Goal: Find contact information: Find contact information

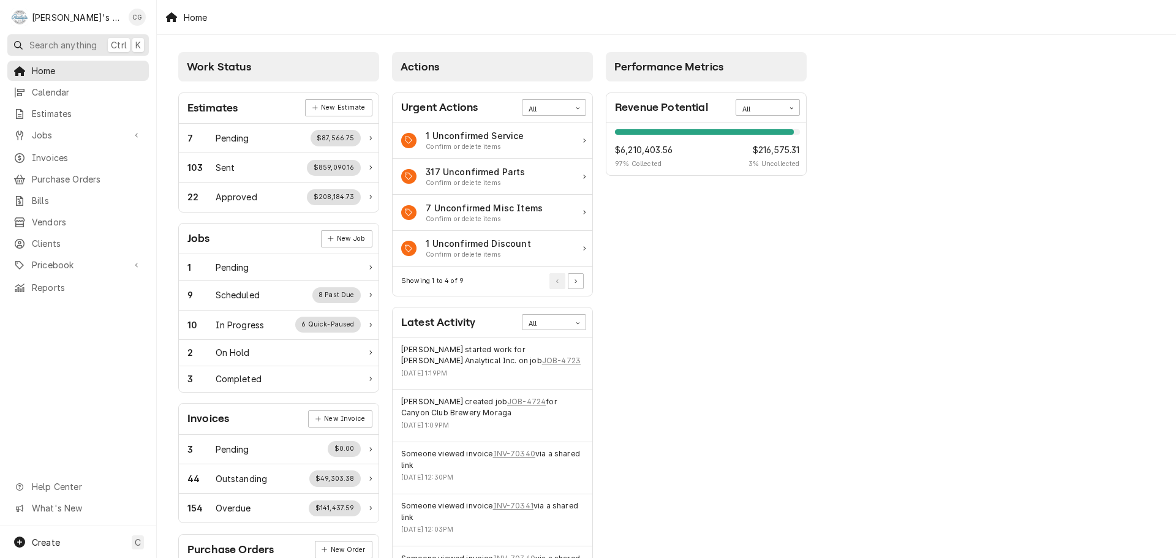
click at [61, 46] on span "Search anything" at bounding box center [62, 45] width 67 height 13
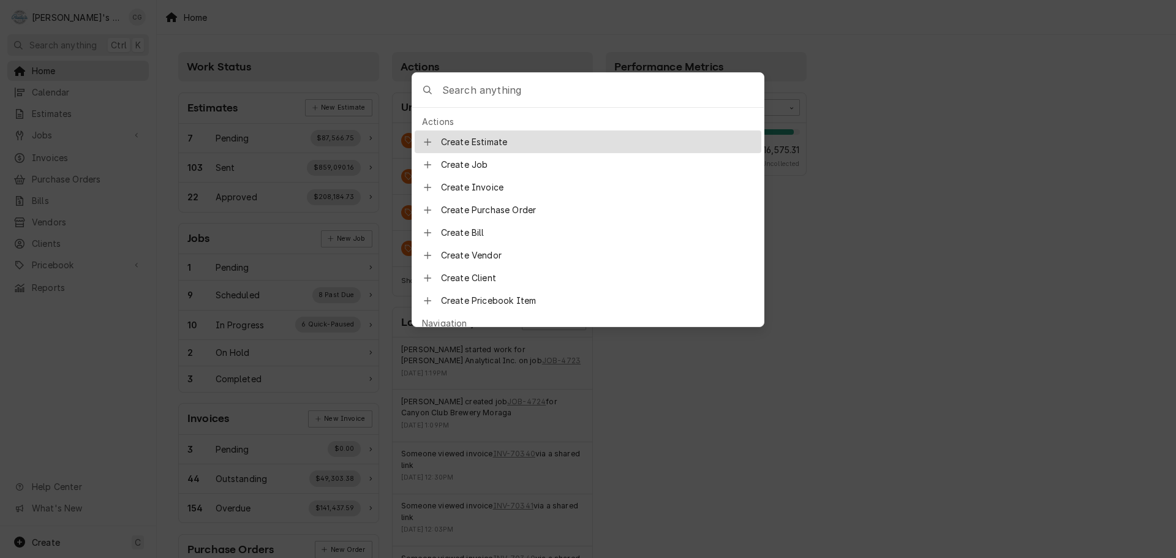
click at [473, 85] on input "Global Command Menu" at bounding box center [603, 90] width 322 height 34
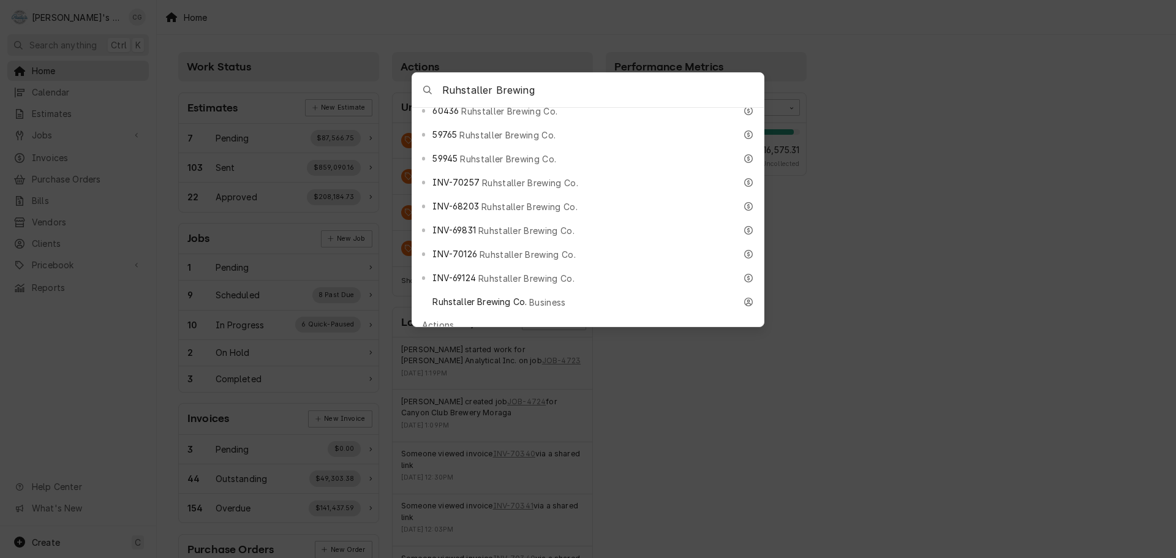
scroll to position [674, 0]
type input "Ruhstaller Brewing"
click at [559, 323] on span "Business" at bounding box center [547, 329] width 37 height 13
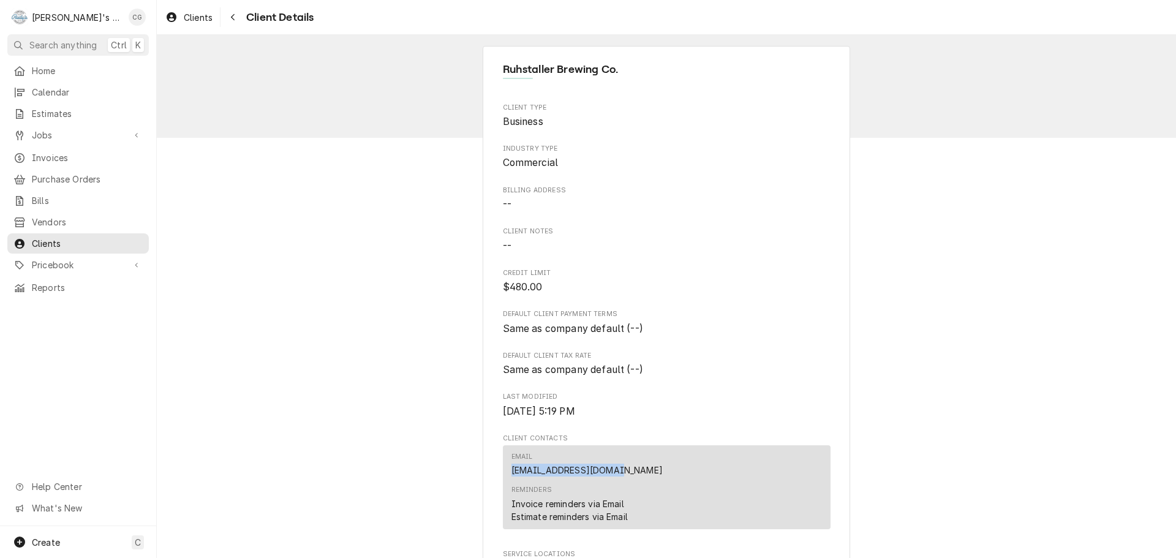
drag, startPoint x: 629, startPoint y: 471, endPoint x: 507, endPoint y: 472, distance: 121.9
click at [512, 472] on div "Email [EMAIL_ADDRESS][DOMAIN_NAME]" at bounding box center [667, 464] width 311 height 33
copy link "[EMAIL_ADDRESS][DOMAIN_NAME]"
click at [338, 414] on div "Ruhstaller Brewing Co. Client Type Business Industry Type Commercial Billing Ad…" at bounding box center [667, 469] width 1020 height 868
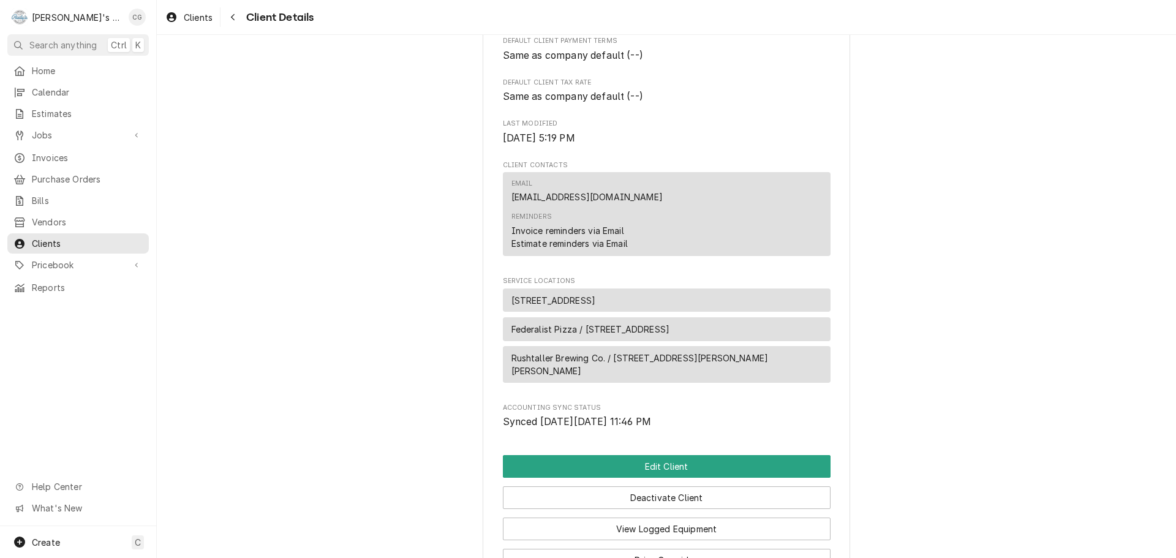
scroll to position [306, 0]
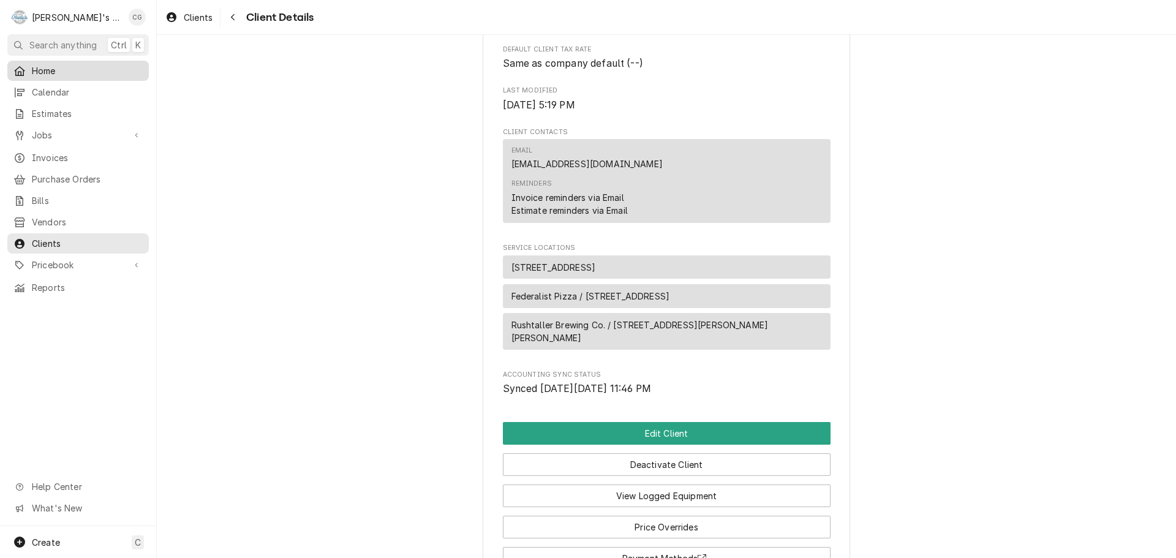
click at [117, 69] on span "Home" at bounding box center [87, 70] width 111 height 13
